Goal: Check status: Check status

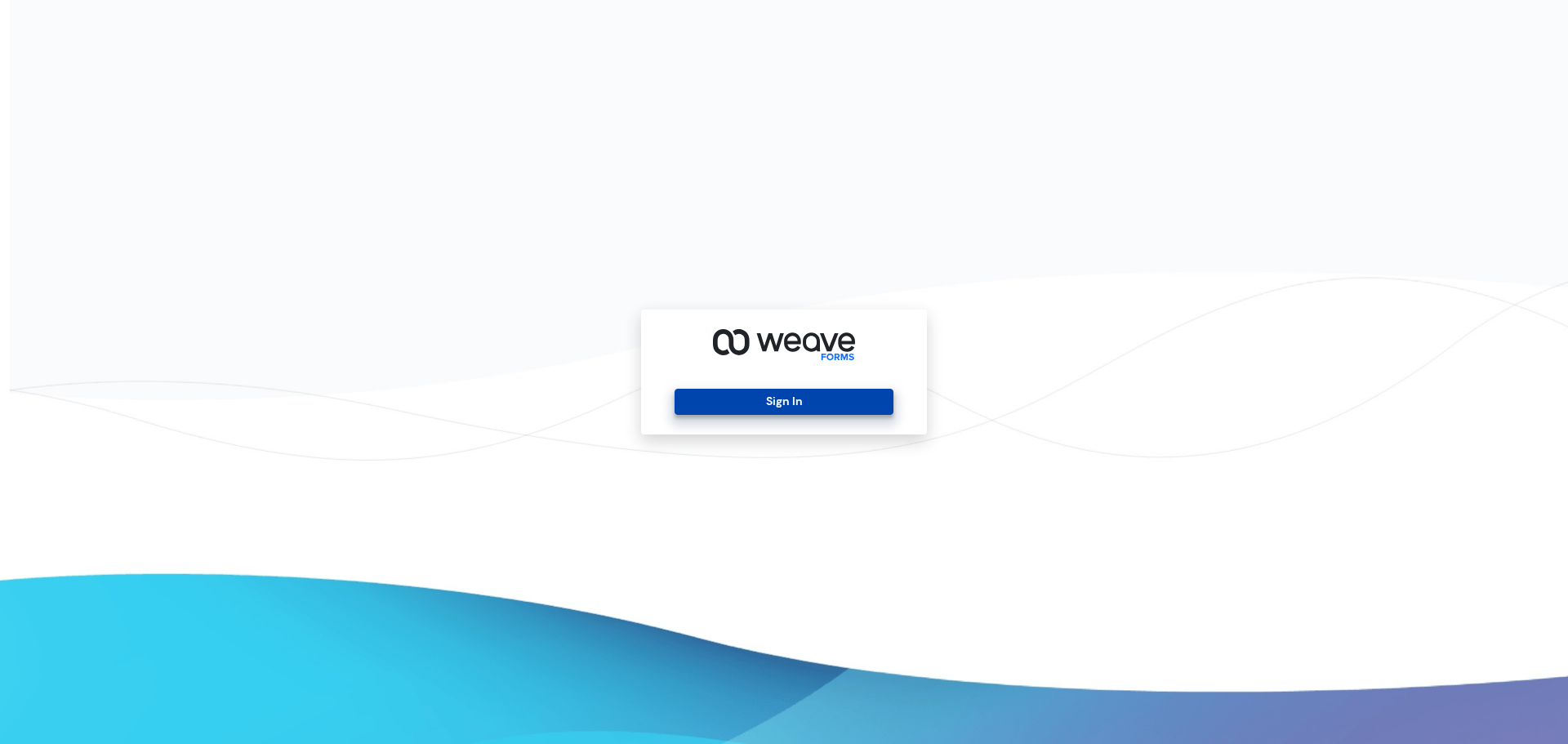
click at [880, 406] on button "Sign In" at bounding box center [784, 402] width 218 height 26
